Goal: Task Accomplishment & Management: Complete application form

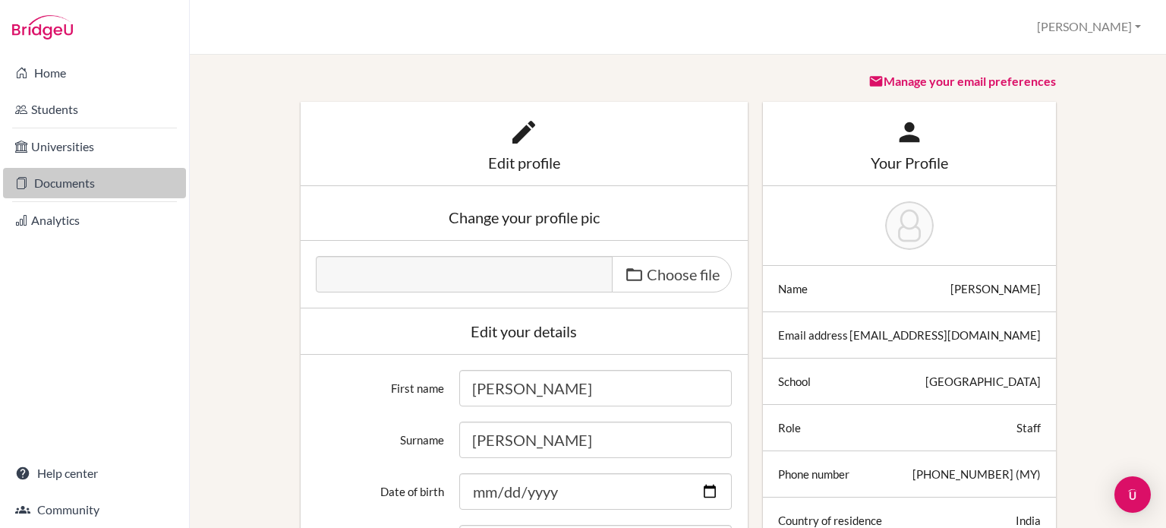
click at [57, 181] on link "Documents" at bounding box center [94, 183] width 183 height 30
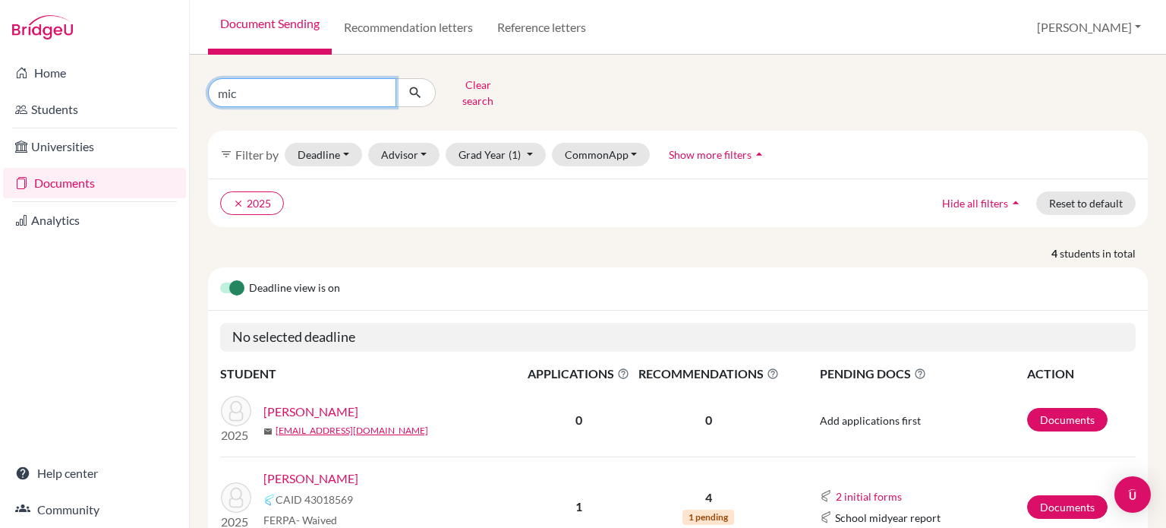
drag, startPoint x: 270, startPoint y: 90, endPoint x: 174, endPoint y: 93, distance: 96.4
click at [174, 93] on div "Home Students Universities Documents Analytics Help center Community Document S…" at bounding box center [583, 264] width 1166 height 528
type input "lee"
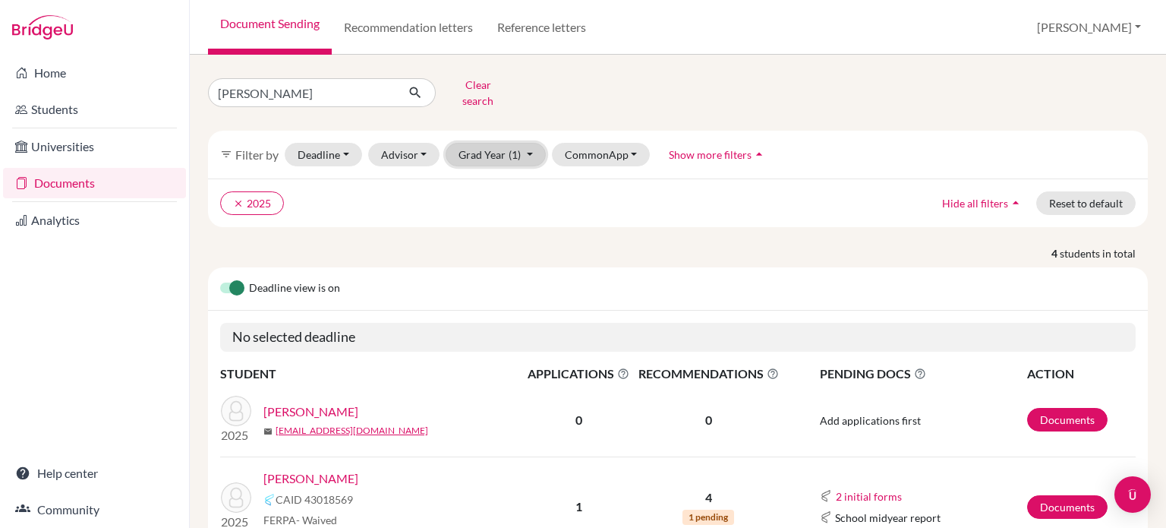
click at [500, 151] on button "Grad Year (1)" at bounding box center [496, 155] width 100 height 24
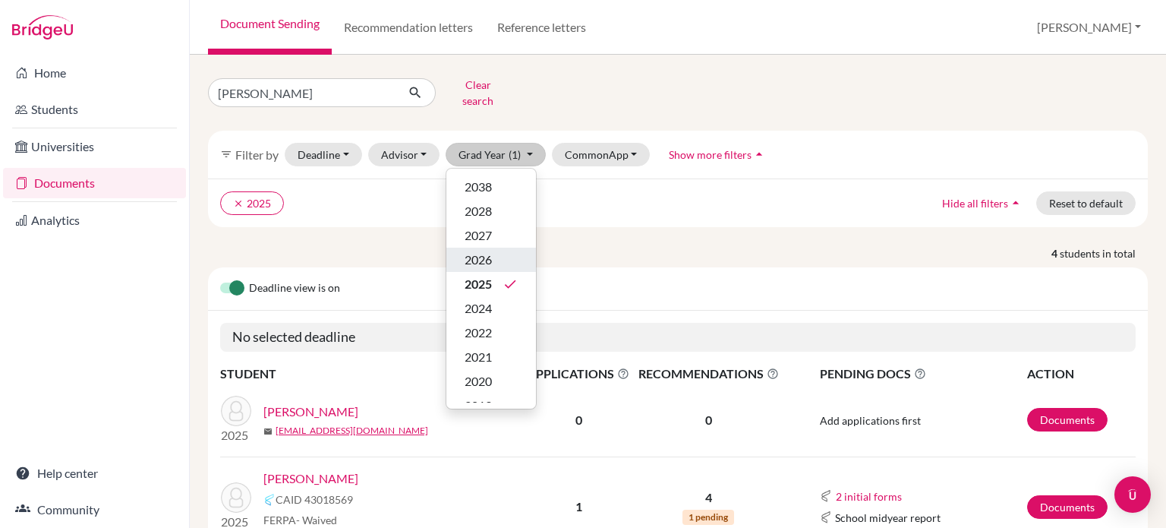
click at [471, 250] on span "2026" at bounding box center [478, 259] width 27 height 18
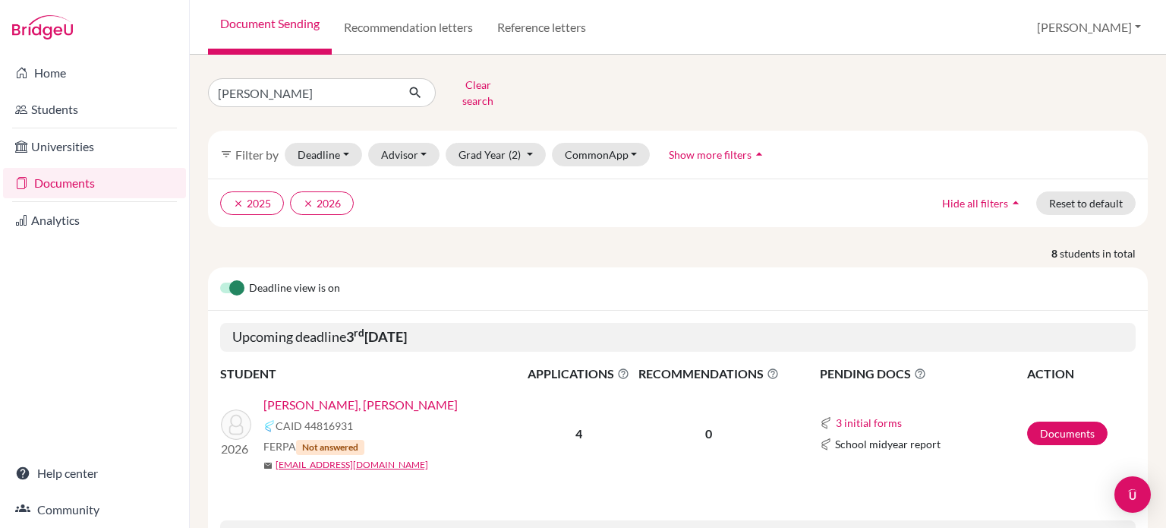
click at [314, 395] on link "Tan, Lee Yan" at bounding box center [360, 404] width 194 height 18
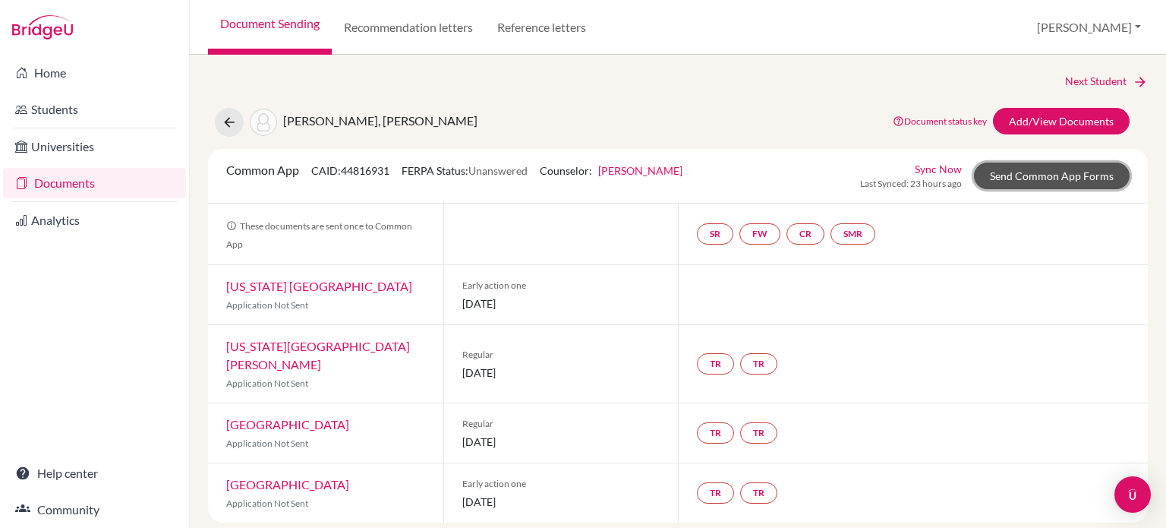
click at [1026, 179] on link "Send Common App Forms" at bounding box center [1052, 175] width 156 height 27
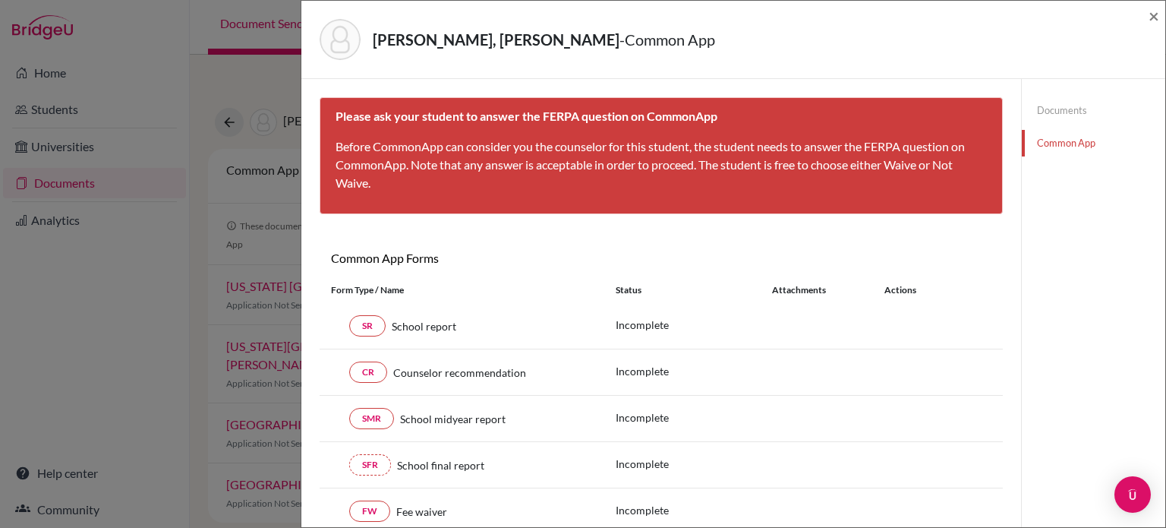
click at [1051, 111] on link "Documents" at bounding box center [1093, 110] width 143 height 27
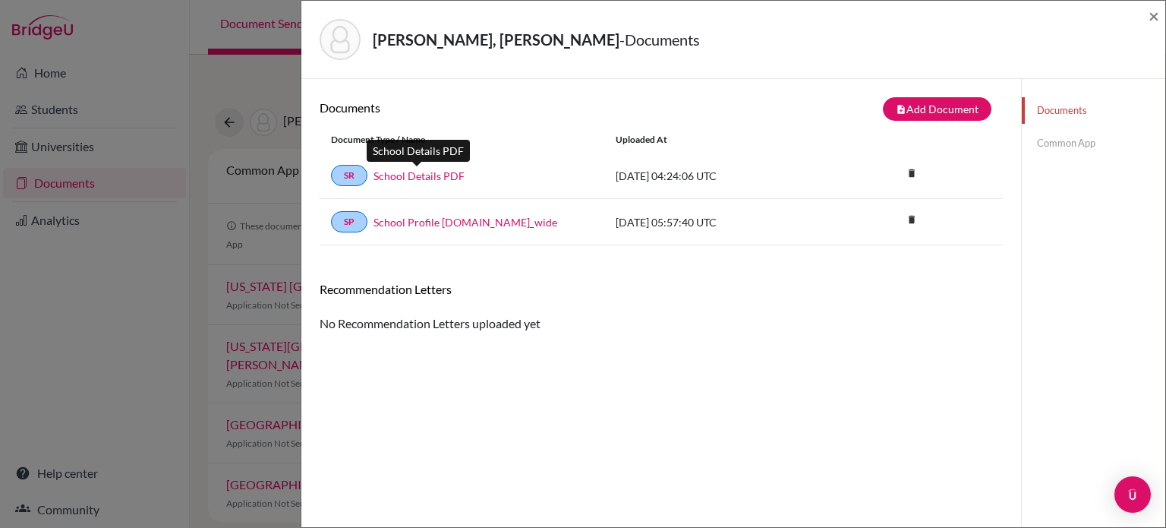
click at [389, 172] on link "School Details PDF" at bounding box center [418, 176] width 91 height 16
click at [1060, 143] on link "Common App" at bounding box center [1093, 143] width 143 height 27
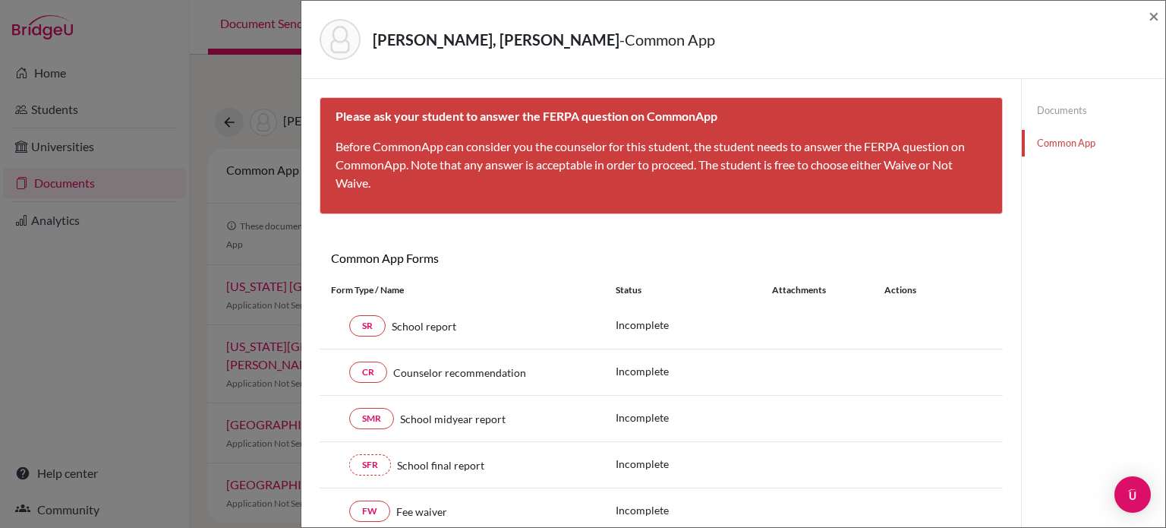
click at [1159, 21] on div "Tan, Lee Yan - Common App ×" at bounding box center [733, 40] width 864 height 78
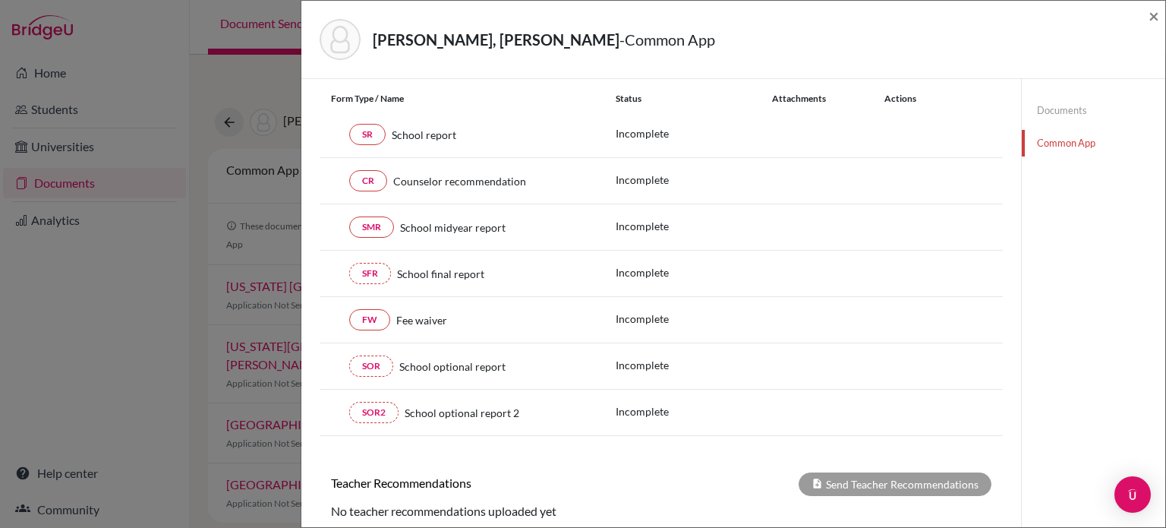
scroll to position [115, 0]
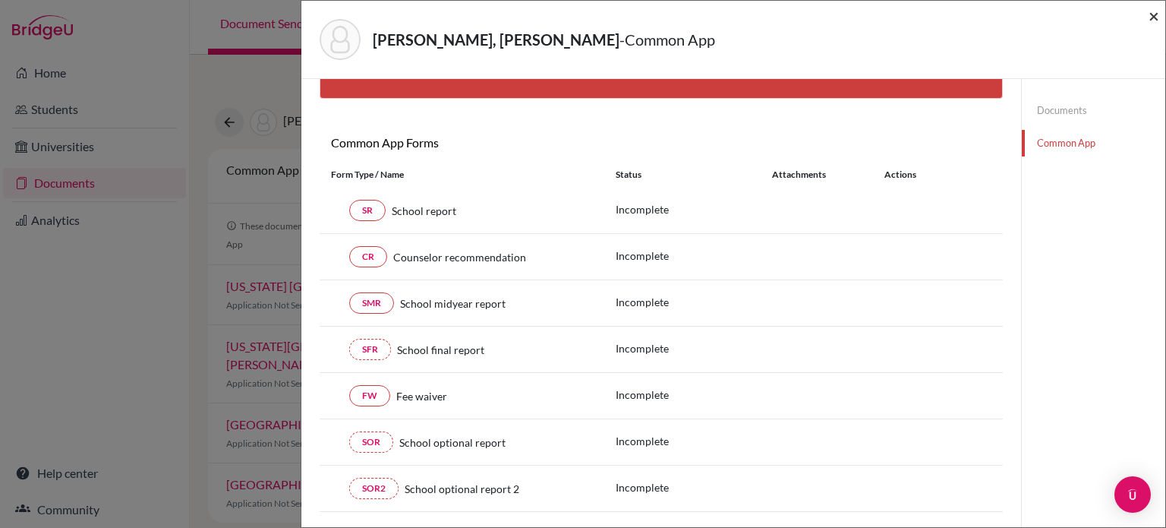
click at [1155, 11] on span "×" at bounding box center [1153, 16] width 11 height 22
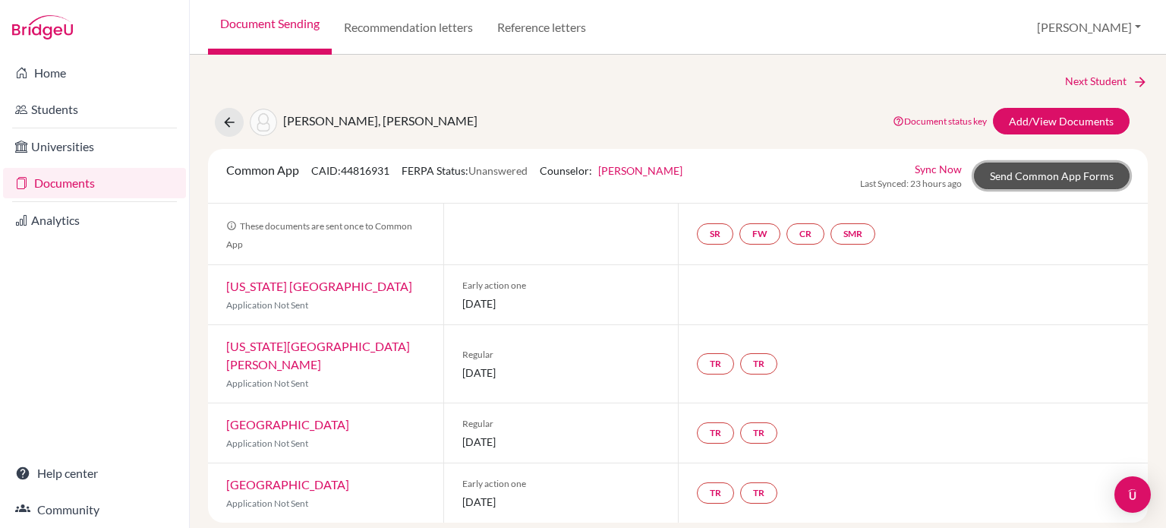
click at [1020, 179] on link "Send Common App Forms" at bounding box center [1052, 175] width 156 height 27
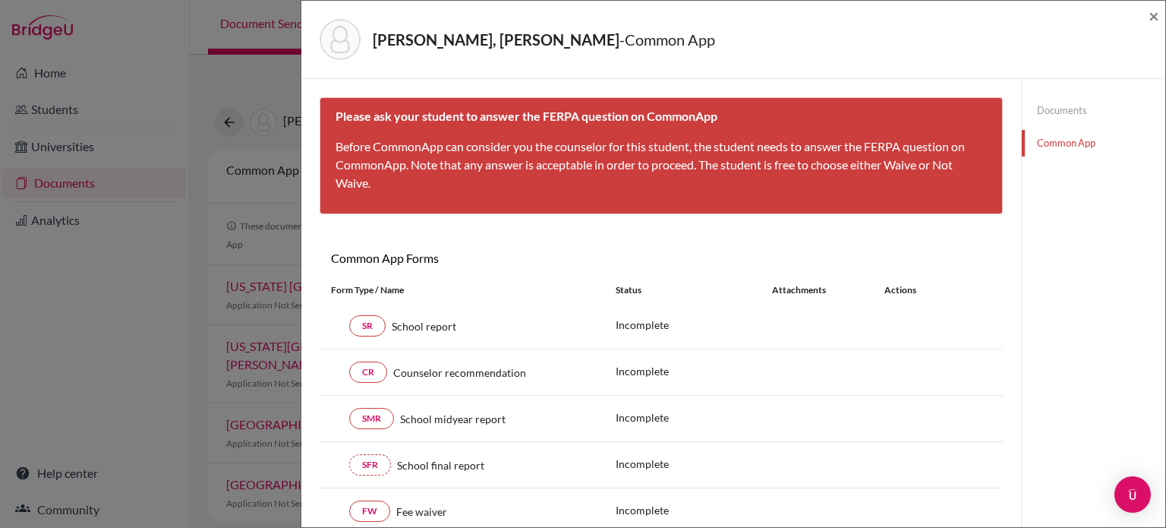
click at [1160, 18] on div "Tan, Lee Yan - Common App ×" at bounding box center [733, 40] width 864 height 78
click at [1153, 17] on span "×" at bounding box center [1153, 16] width 11 height 22
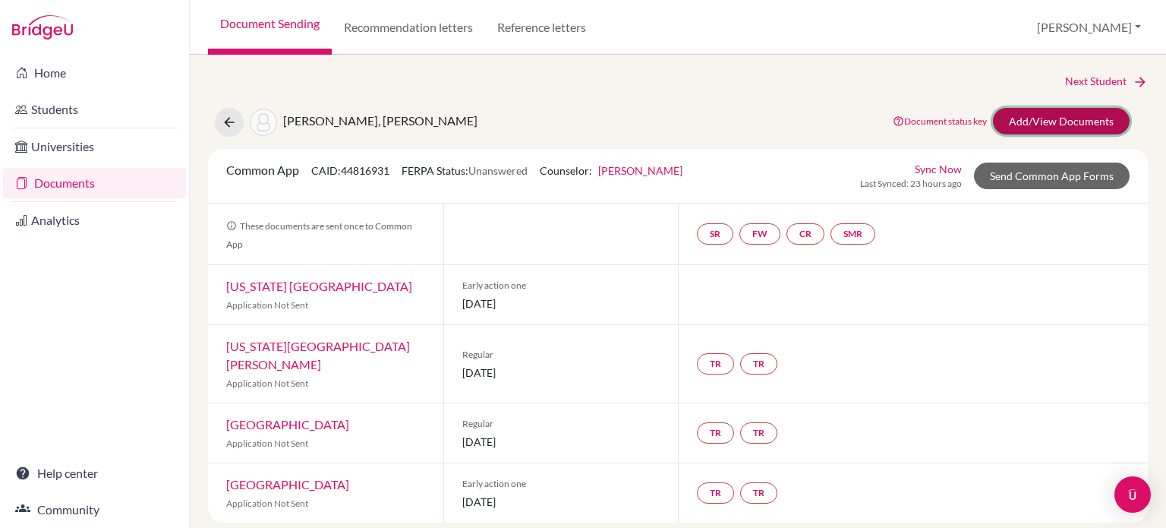
click at [1092, 122] on link "Add/View Documents" at bounding box center [1061, 121] width 137 height 27
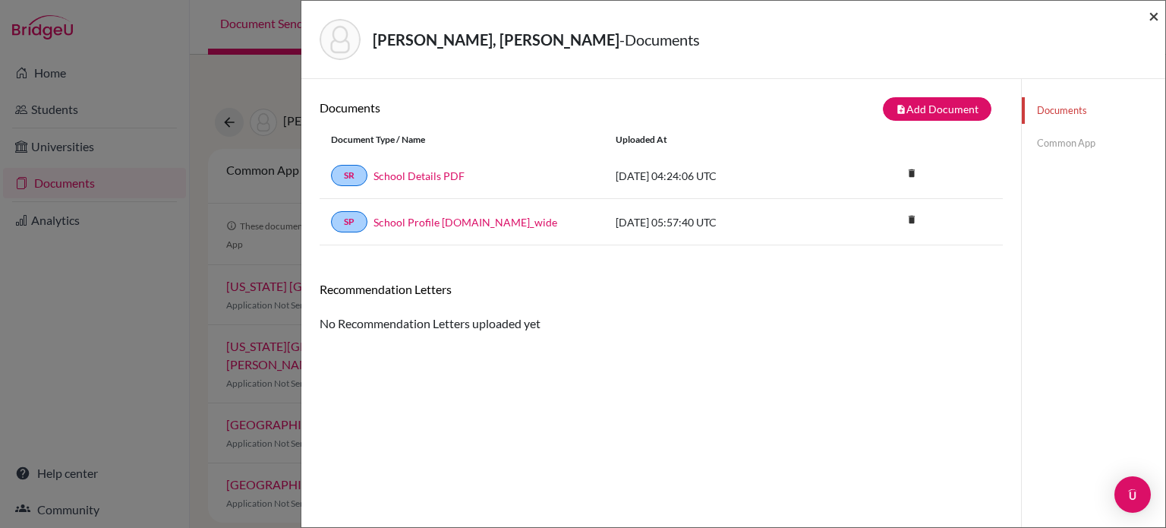
click at [1157, 18] on span "×" at bounding box center [1153, 16] width 11 height 22
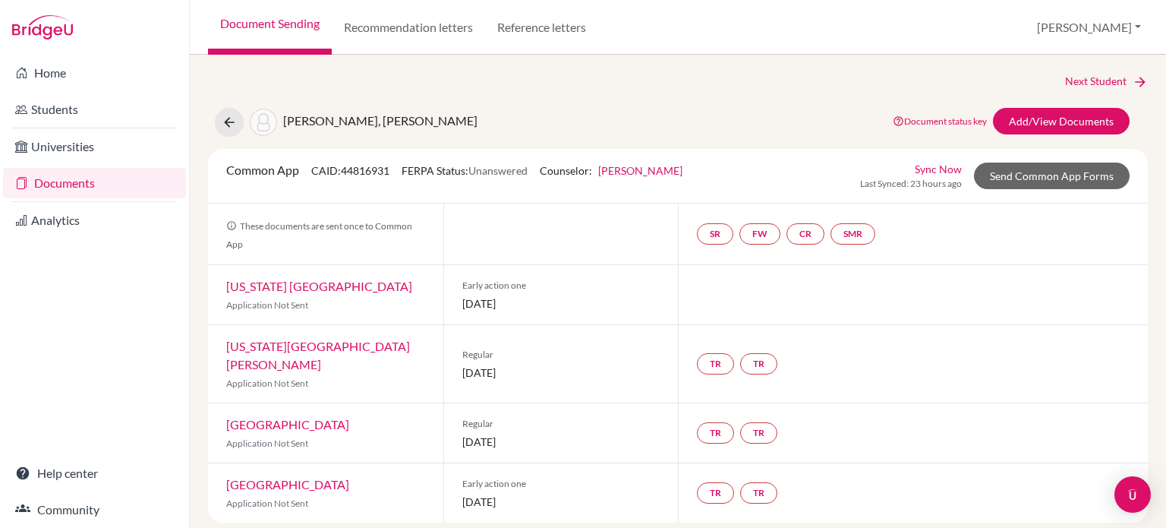
click at [345, 286] on link "Illinois Wesleyan University" at bounding box center [319, 286] width 186 height 14
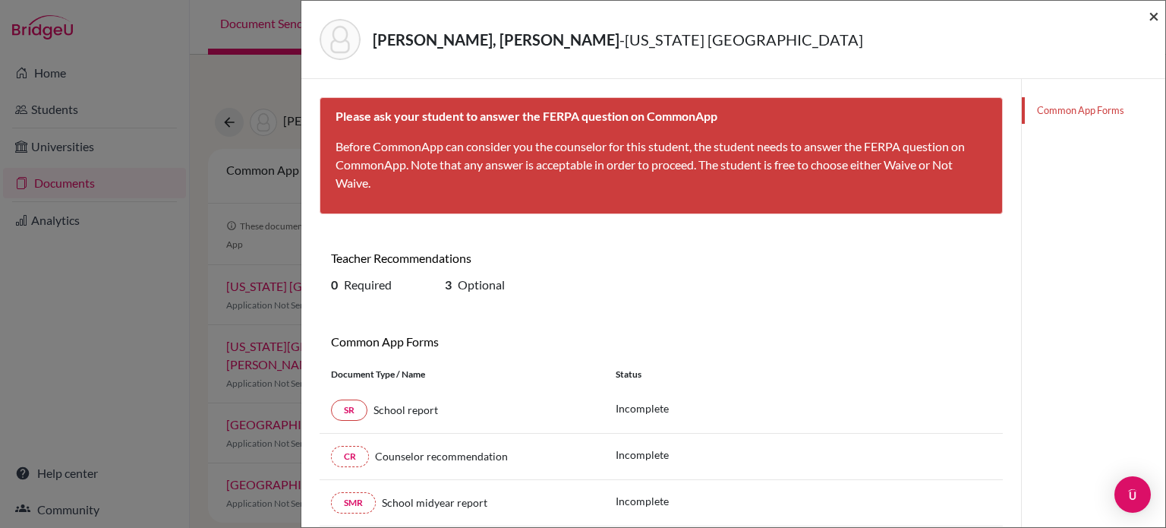
click at [1148, 21] on span "×" at bounding box center [1153, 16] width 11 height 22
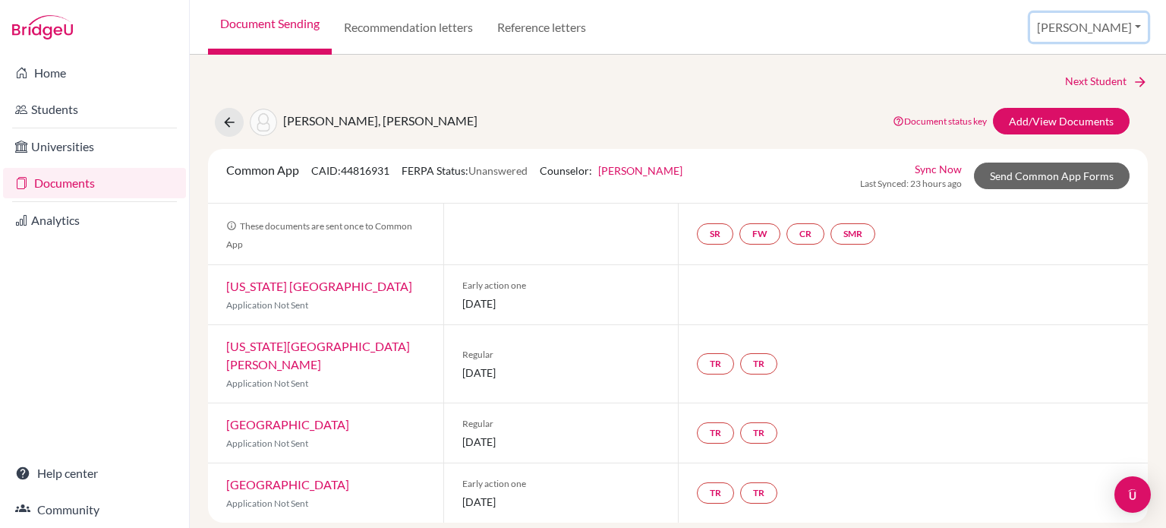
click at [1118, 36] on button "[PERSON_NAME]" at bounding box center [1089, 27] width 118 height 29
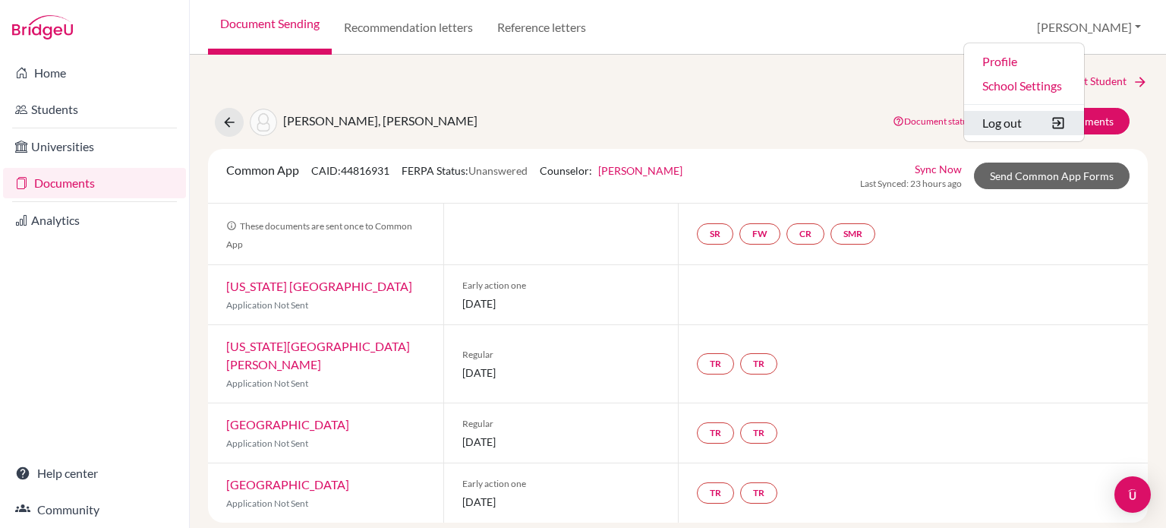
click at [1072, 128] on button "Log out" at bounding box center [1024, 123] width 120 height 24
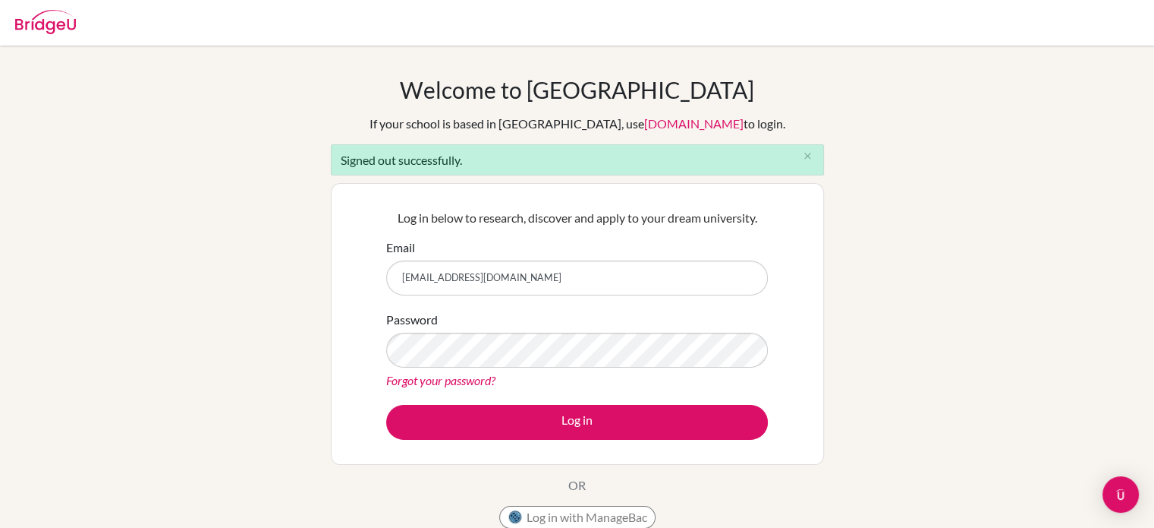
drag, startPoint x: 538, startPoint y: 272, endPoint x: 361, endPoint y: 264, distance: 177.0
click at [361, 264] on div "Log in below to research, discover and apply to your dream university. Email aj…" at bounding box center [577, 324] width 493 height 282
type input "s"
type input "t"
click at [492, 276] on input "Email" at bounding box center [577, 277] width 382 height 35
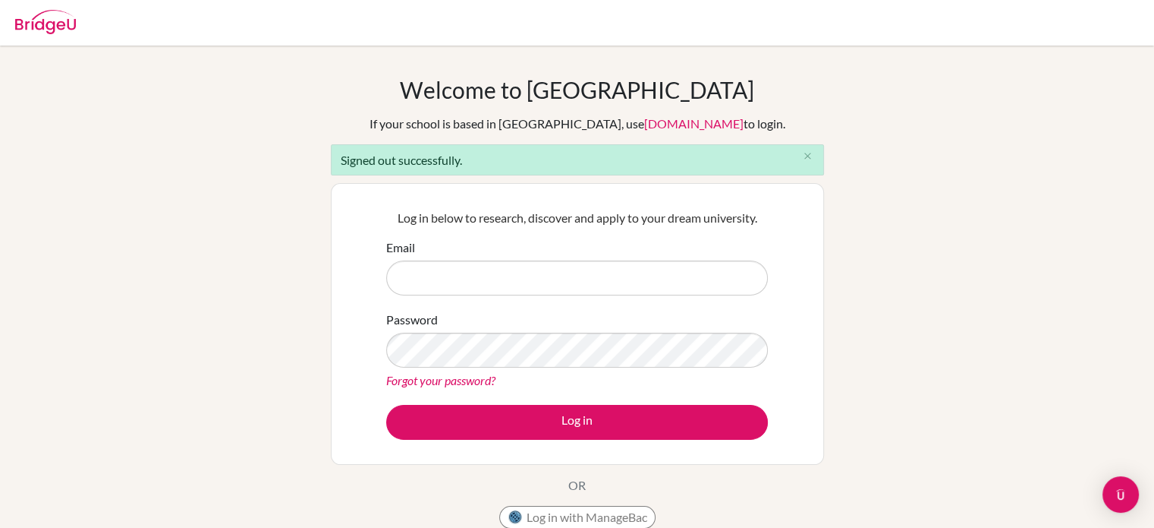
type input "[EMAIL_ADDRESS][DOMAIN_NAME]"
click at [520, 439] on div "Log in below to research, discover and apply to your dream university. Email aj…" at bounding box center [577, 324] width 401 height 250
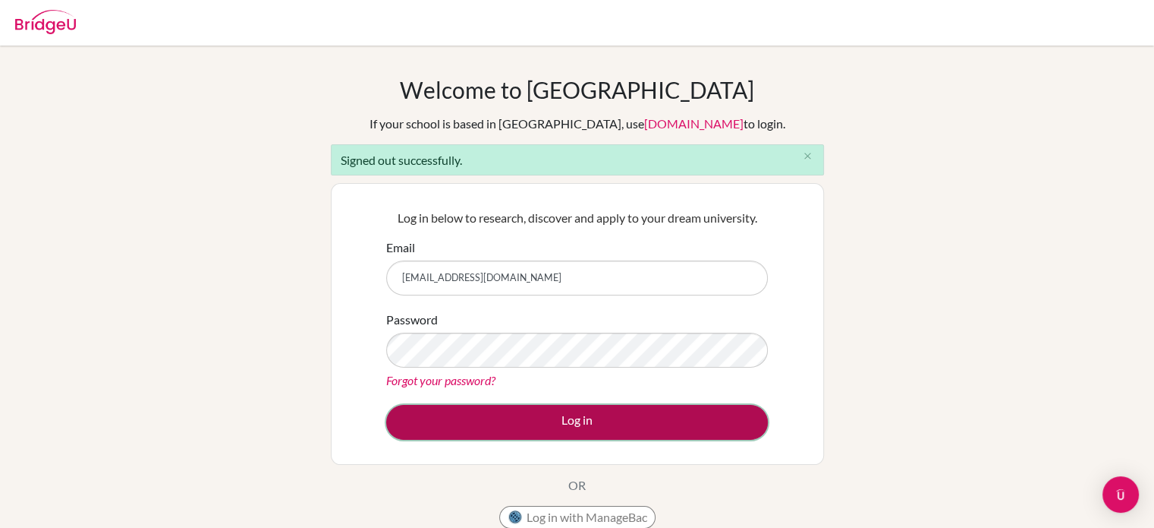
click at [519, 411] on button "Log in" at bounding box center [577, 422] width 382 height 35
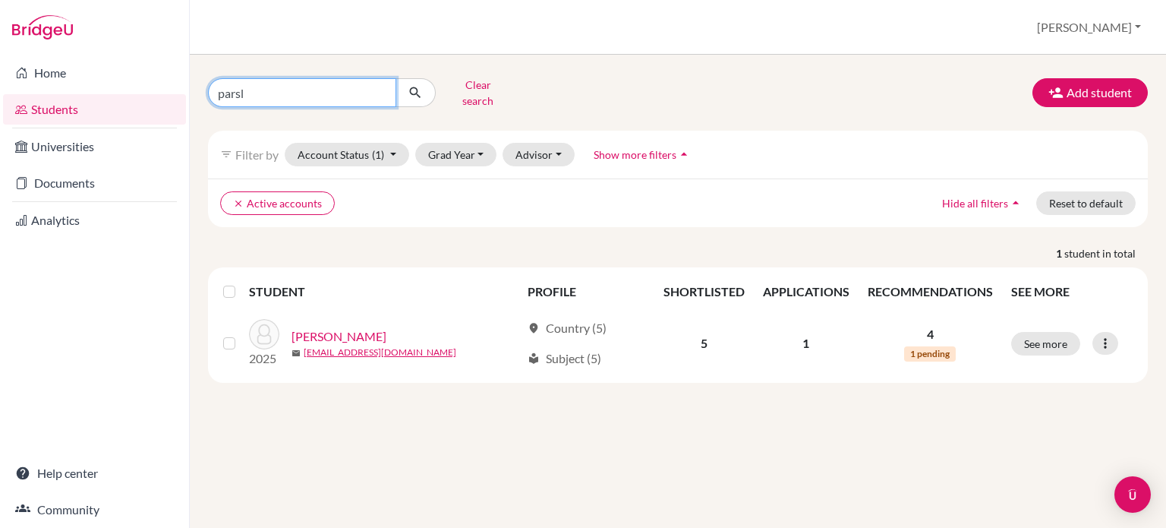
drag, startPoint x: 261, startPoint y: 91, endPoint x: 189, endPoint y: 101, distance: 72.8
click at [190, 101] on div "parsl Clear search Add student filter_list Filter by Account Status (1) Active …" at bounding box center [678, 291] width 976 height 473
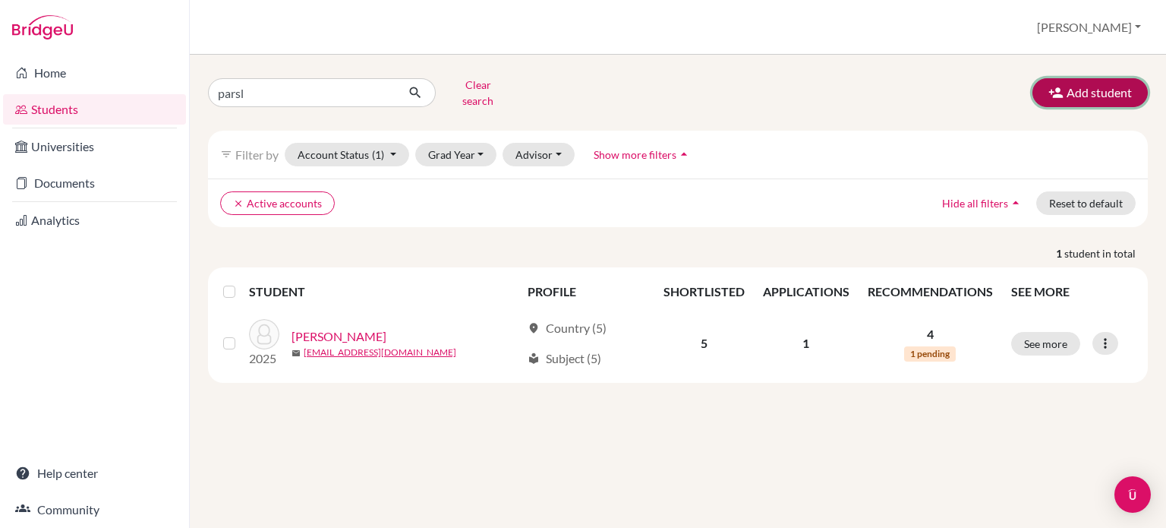
click at [1090, 83] on button "Add student" at bounding box center [1089, 92] width 115 height 29
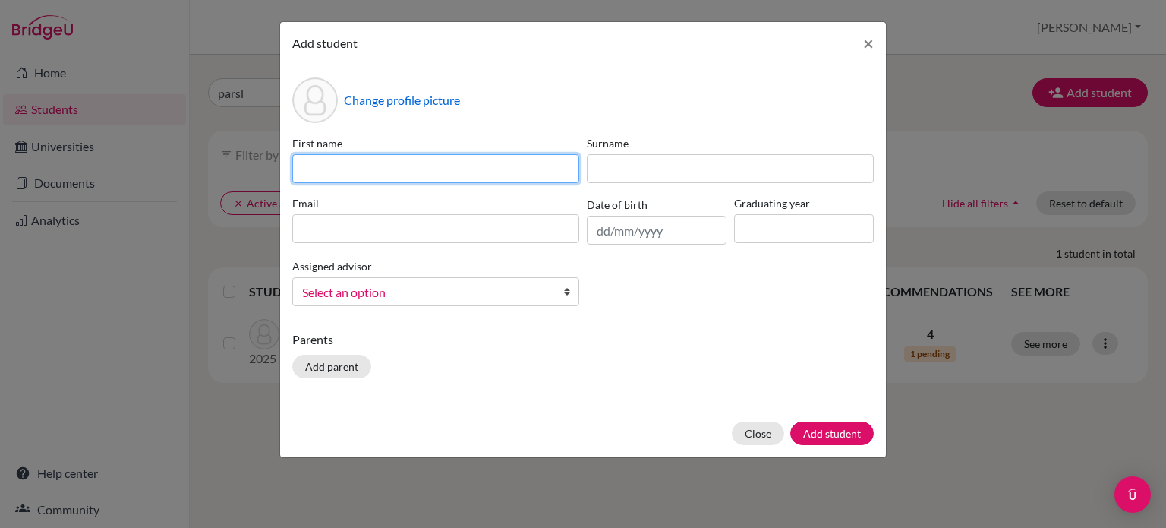
click at [481, 174] on input at bounding box center [435, 168] width 287 height 29
type input "test"
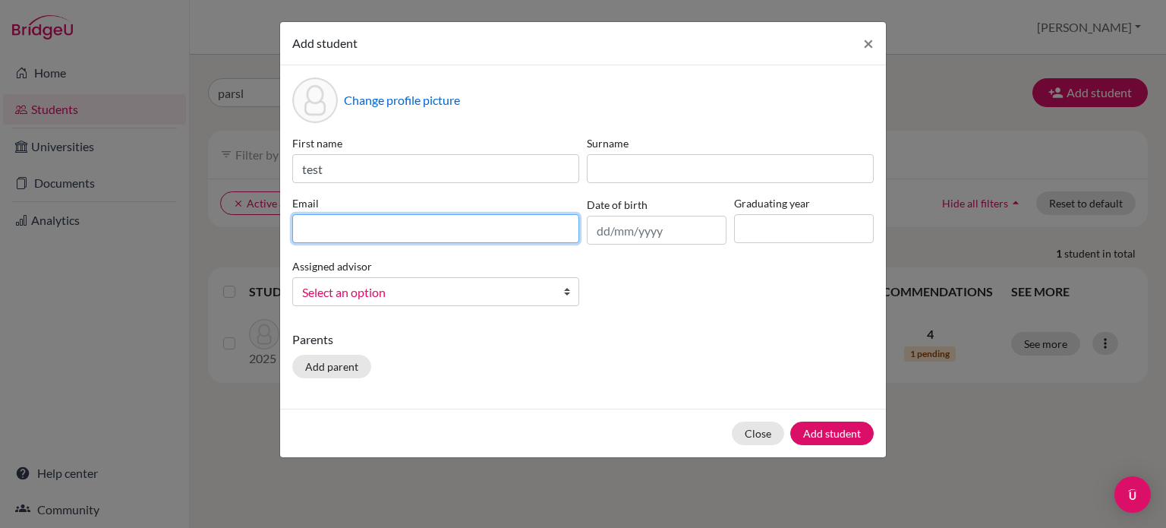
click at [461, 238] on input at bounding box center [435, 228] width 287 height 29
type input "test"
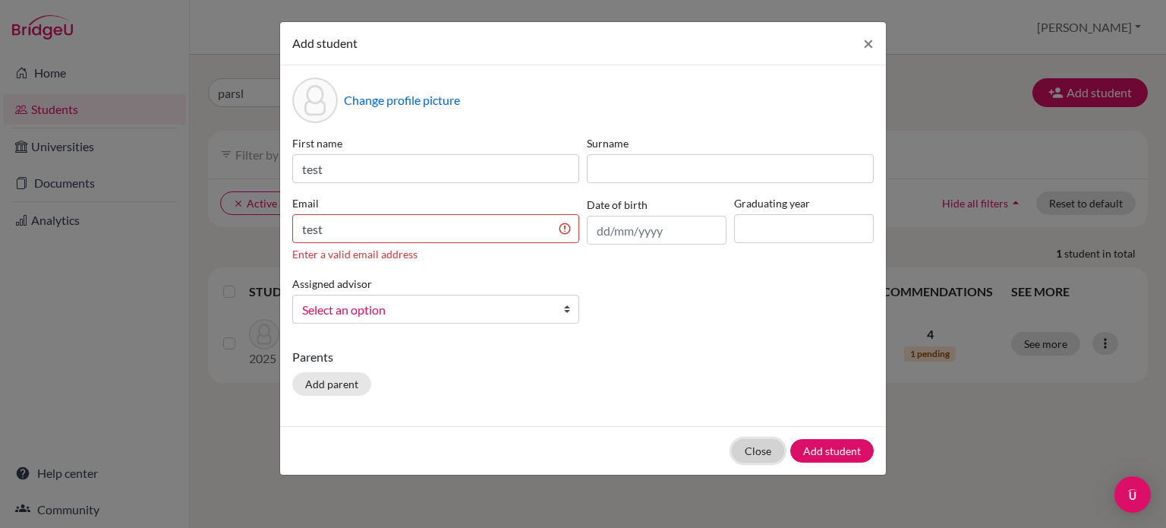
click at [764, 430] on div "Close Add student" at bounding box center [583, 450] width 606 height 49
click at [871, 41] on span "×" at bounding box center [868, 43] width 11 height 22
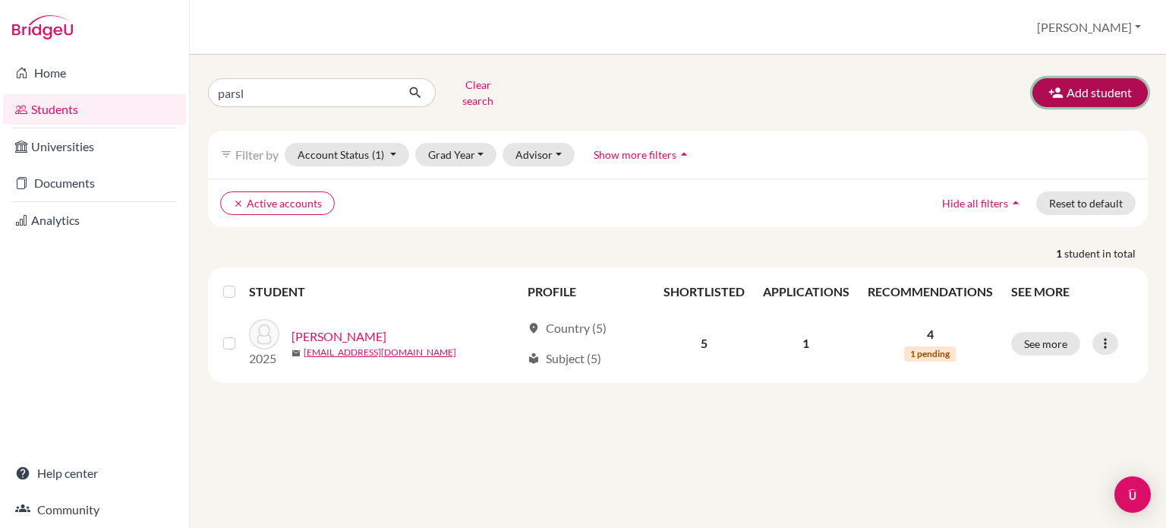
click at [1091, 89] on button "Add student" at bounding box center [1089, 92] width 115 height 29
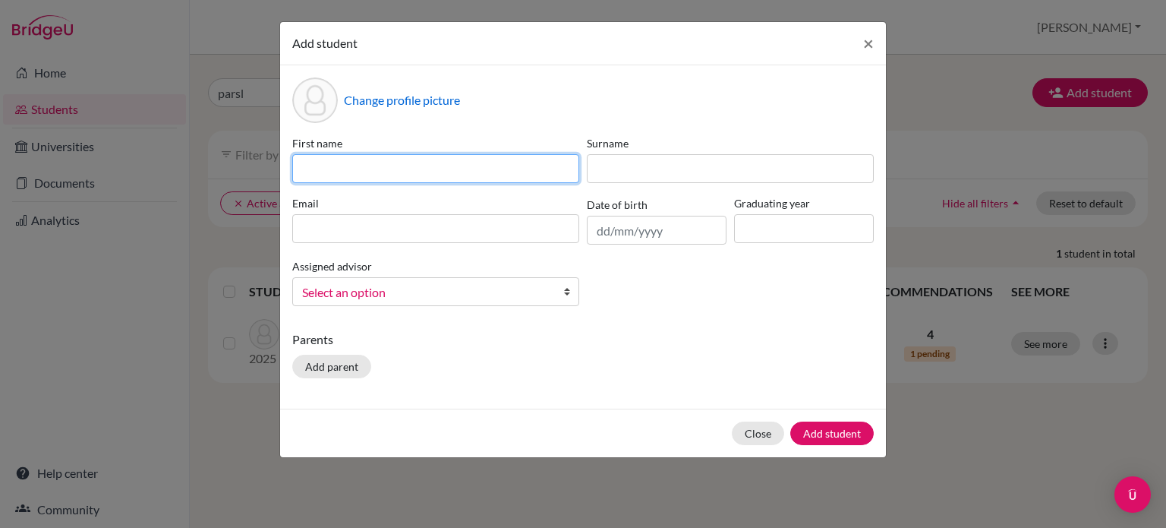
click at [578, 166] on input at bounding box center [435, 168] width 287 height 29
type input "test"
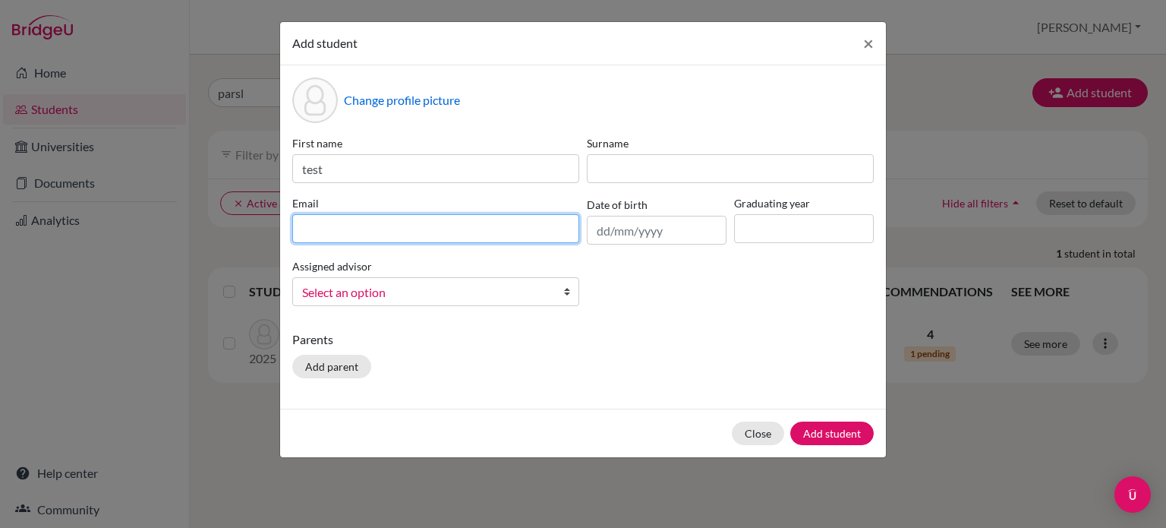
click at [444, 229] on input at bounding box center [435, 228] width 287 height 29
type input "[EMAIL_ADDRESS][DOMAIN_NAME]"
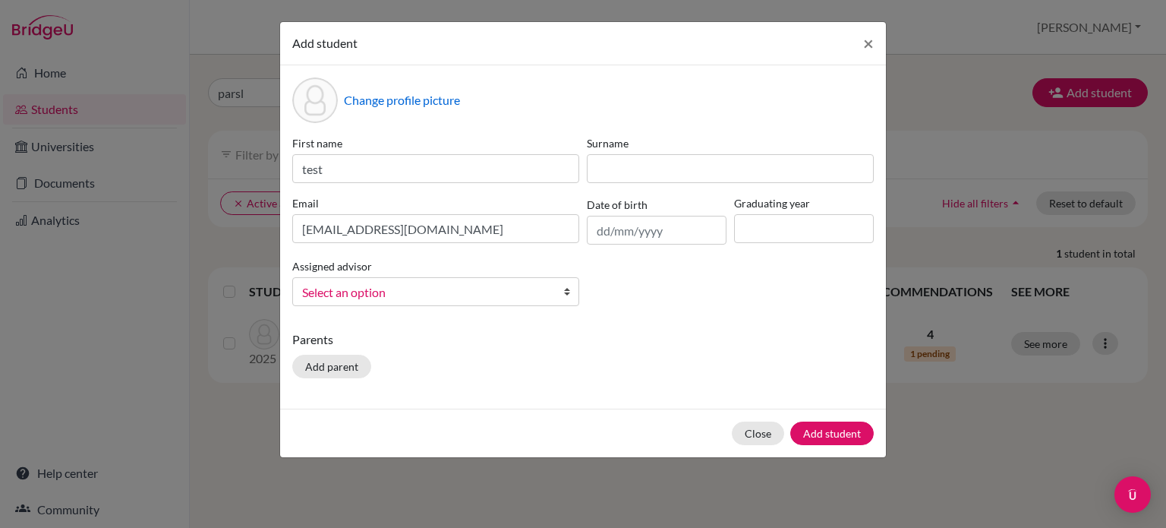
click at [458, 289] on span "Select an option" at bounding box center [425, 292] width 247 height 20
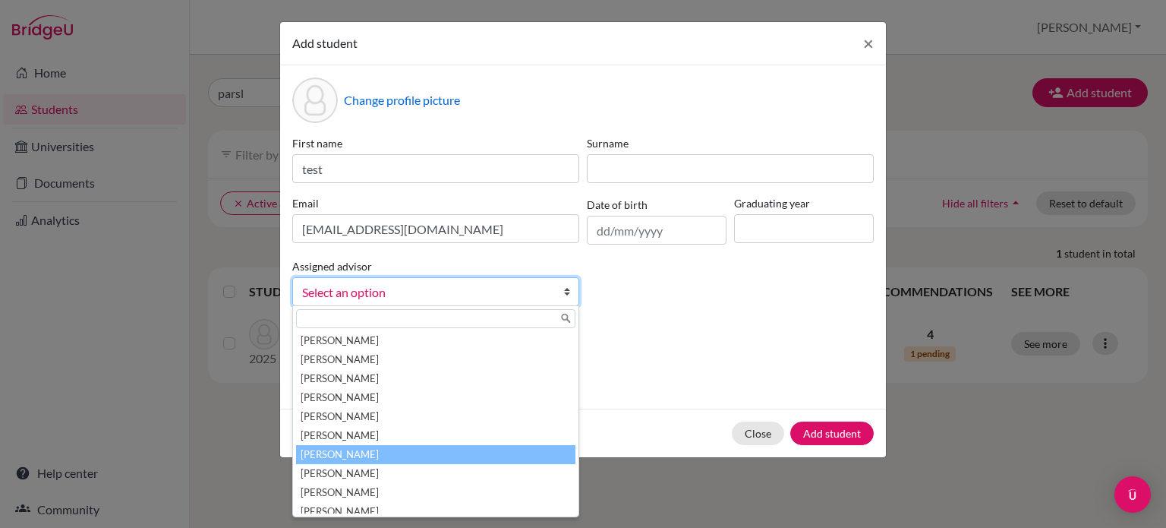
click at [386, 458] on li "[PERSON_NAME]" at bounding box center [435, 454] width 279 height 19
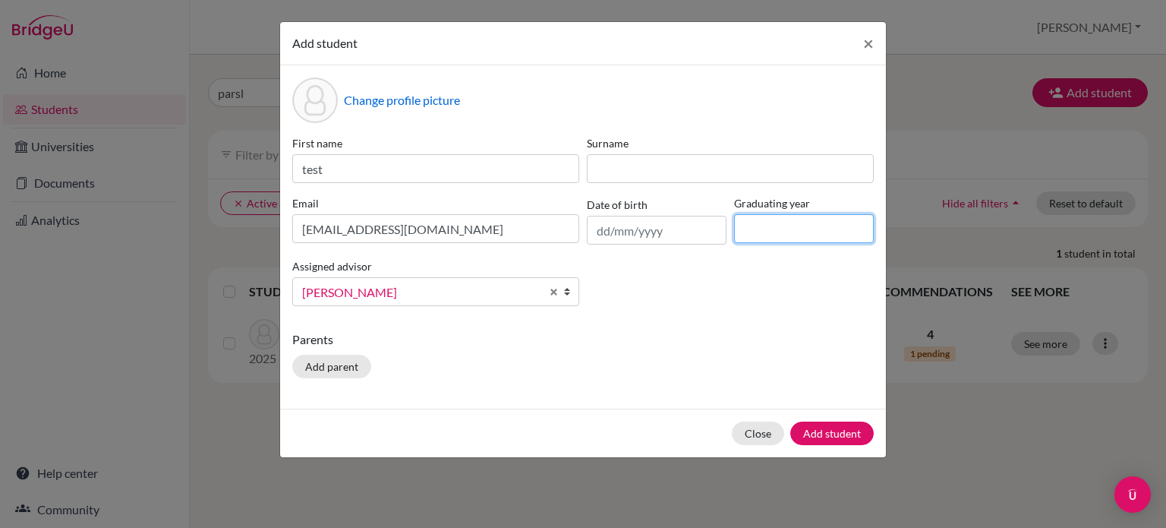
click at [789, 228] on input at bounding box center [804, 228] width 140 height 29
type input "2026"
click at [843, 433] on button "Add student" at bounding box center [831, 433] width 83 height 24
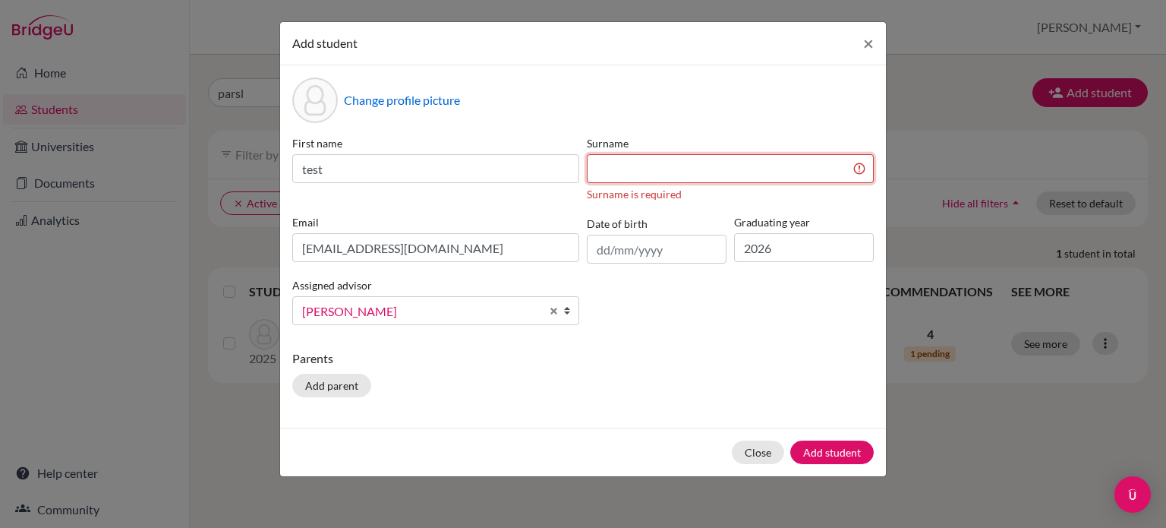
click at [759, 174] on input at bounding box center [730, 168] width 287 height 29
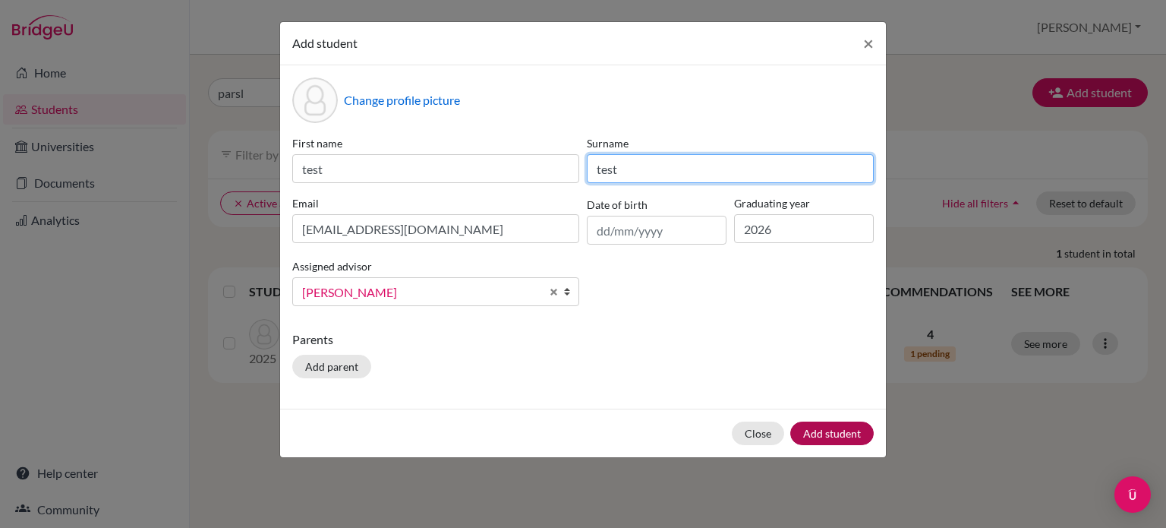
type input "test"
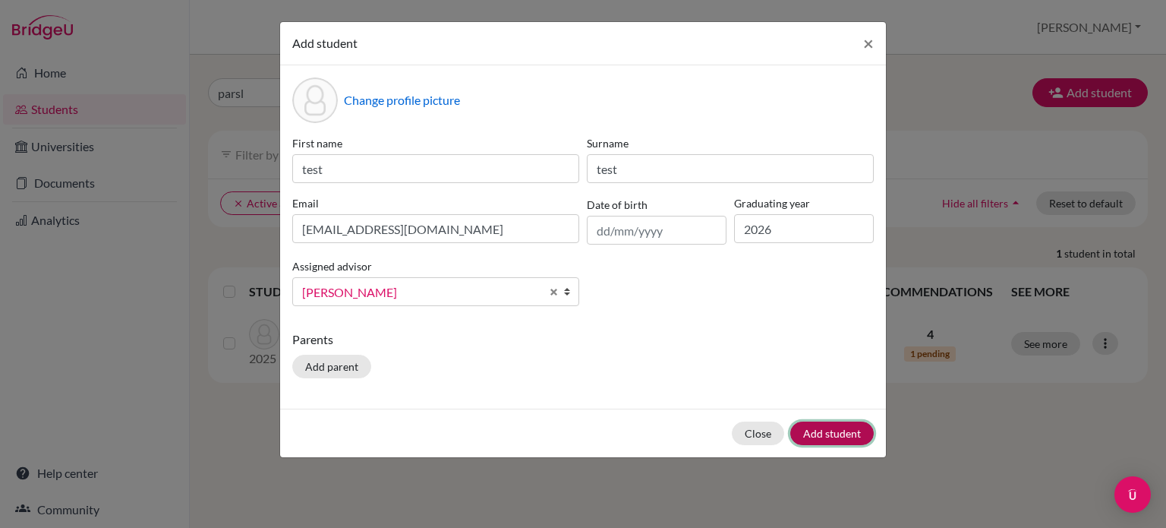
click at [849, 436] on button "Add student" at bounding box center [831, 433] width 83 height 24
